Goal: Transaction & Acquisition: Purchase product/service

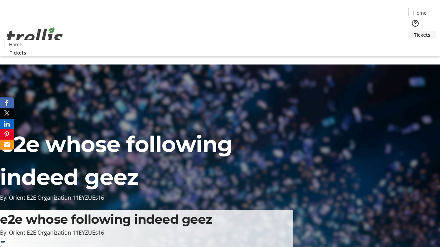
click at [414, 31] on span "Tickets" at bounding box center [422, 34] width 16 height 7
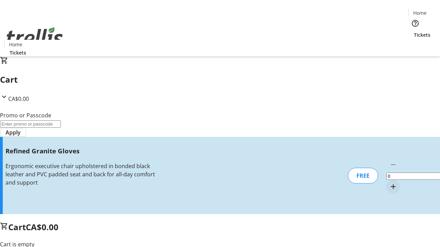
click at [389, 183] on mat-icon "Increment by one" at bounding box center [393, 187] width 8 height 8
type input "1"
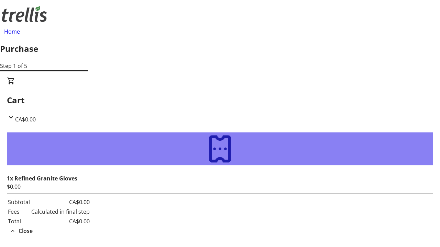
type input "[PERSON_NAME][EMAIL_ADDRESS][DOMAIN_NAME]"
type input "[PERSON_NAME]"
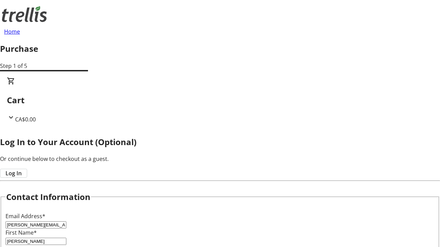
type input "Kihn"
